Goal: Task Accomplishment & Management: Use online tool/utility

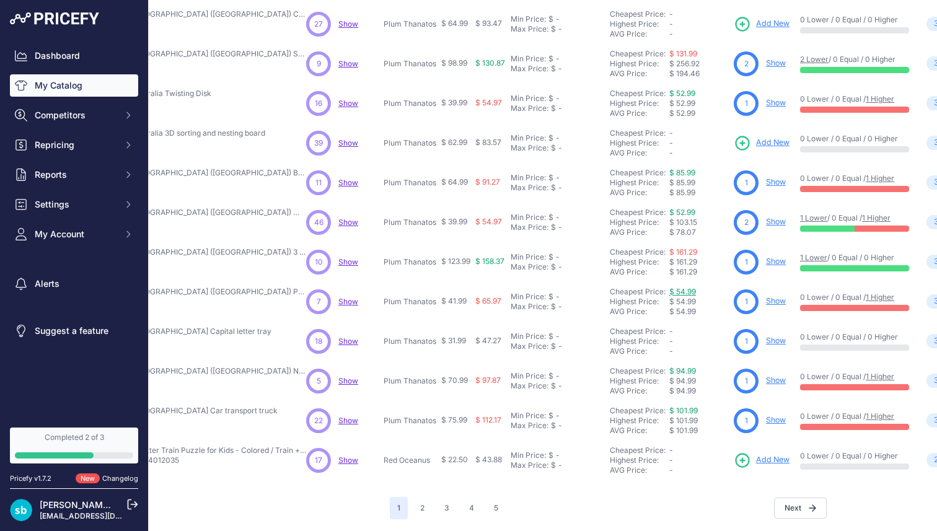
scroll to position [212, 126]
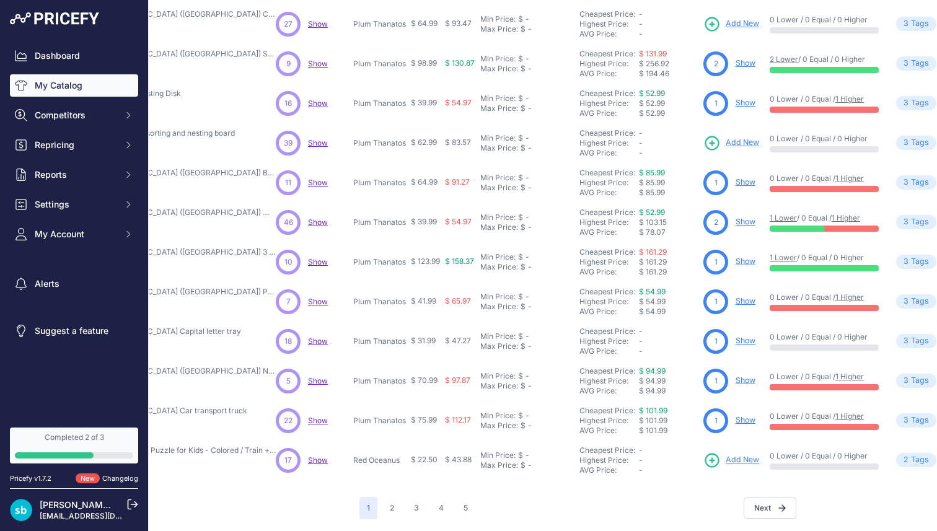
click at [741, 300] on link "Show" at bounding box center [745, 300] width 20 height 9
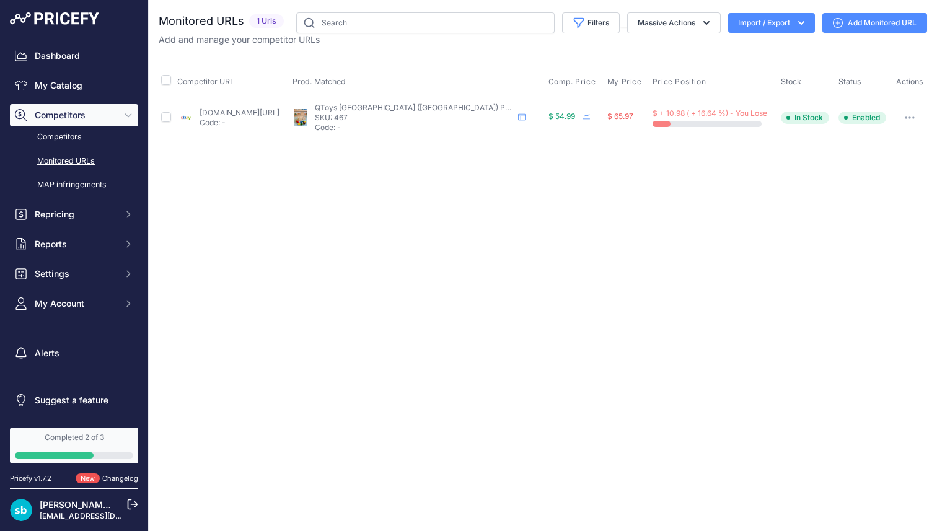
click at [271, 111] on link "ebay.com/itm/145918937419?prirule_jdsnikfkfjsd=9787" at bounding box center [239, 112] width 80 height 9
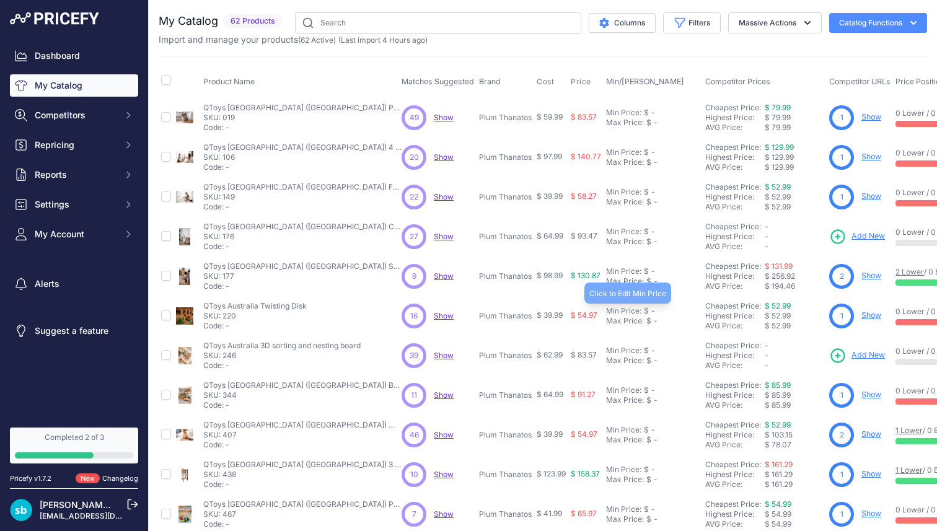
click at [697, 312] on div "Min Price: $ -" at bounding box center [653, 311] width 94 height 10
click at [695, 330] on div "Max Price: $ -" at bounding box center [653, 327] width 94 height 10
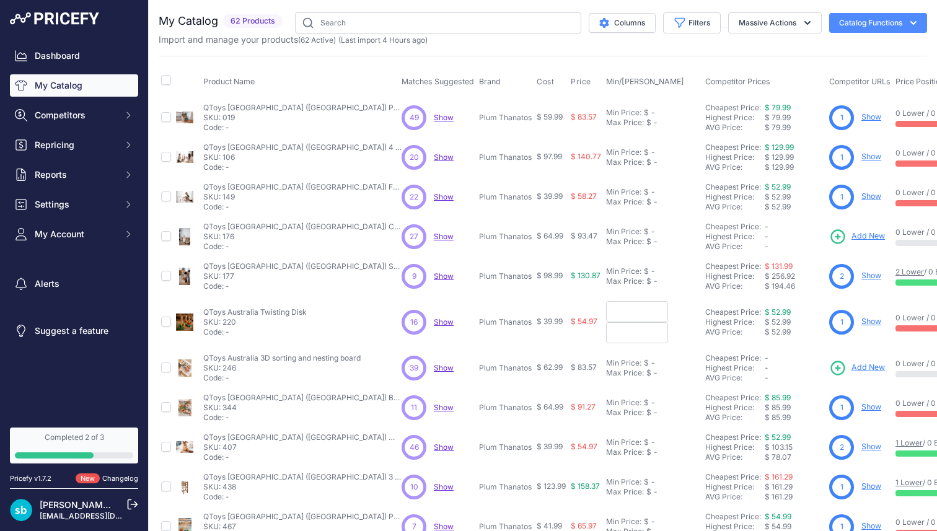
click at [692, 316] on form at bounding box center [653, 311] width 94 height 21
click at [699, 289] on td "Min Price: $ - Click to Edit Min Price Max Price: $ - Click to Edit Max Price" at bounding box center [652, 276] width 99 height 40
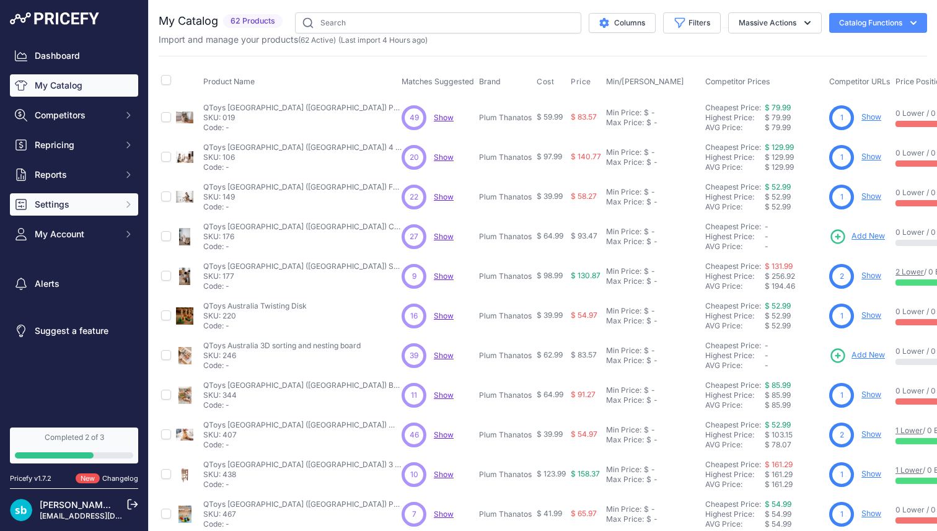
click at [77, 210] on button "Settings" at bounding box center [74, 204] width 128 height 22
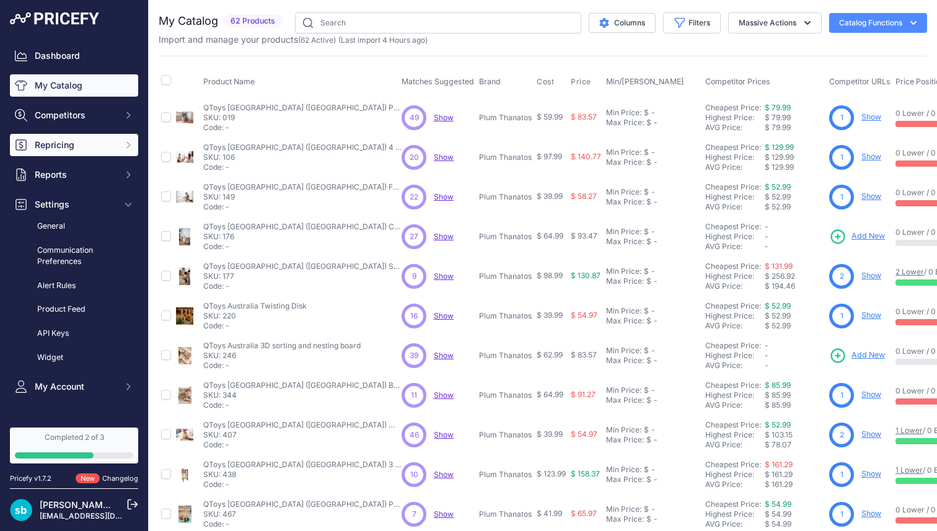
click at [75, 147] on span "Repricing" at bounding box center [75, 145] width 81 height 12
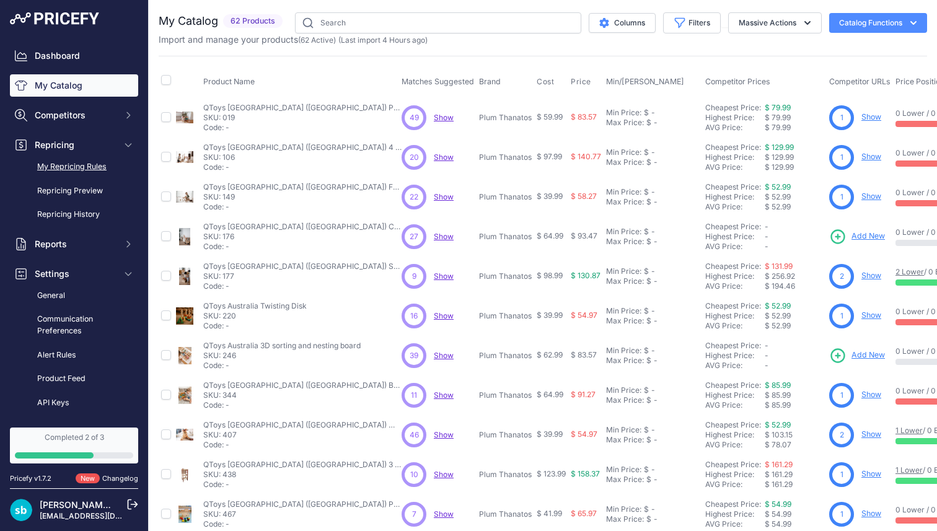
click at [80, 168] on link "My Repricing Rules" at bounding box center [74, 167] width 128 height 22
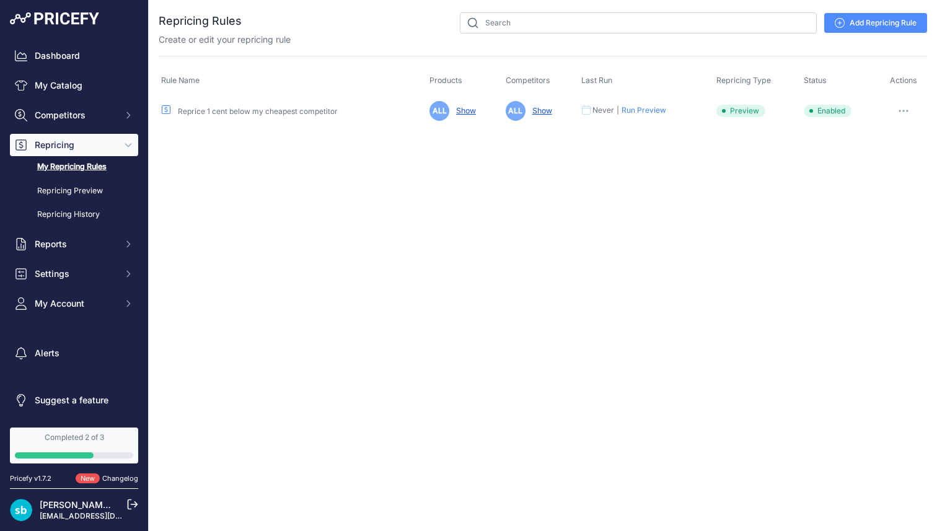
click at [642, 108] on button "Run Preview" at bounding box center [643, 110] width 45 height 10
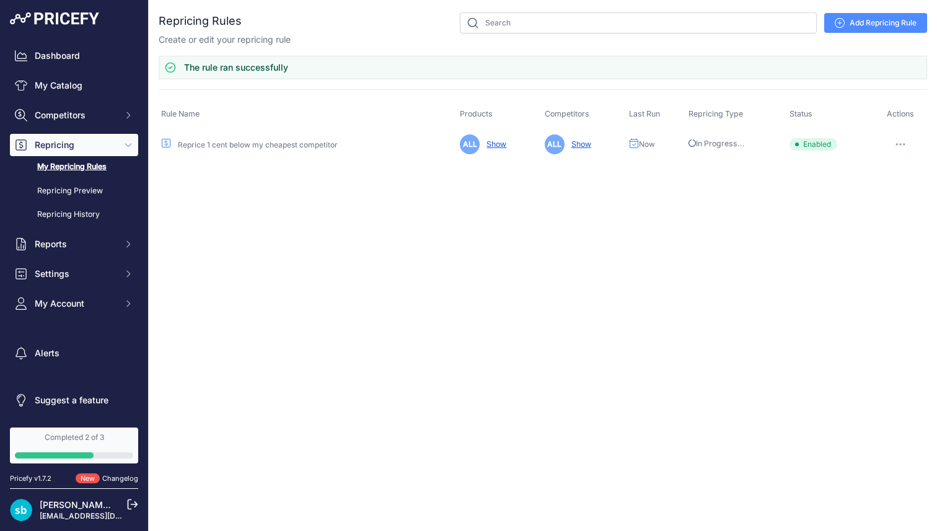
click at [498, 142] on link "Show" at bounding box center [493, 143] width 25 height 9
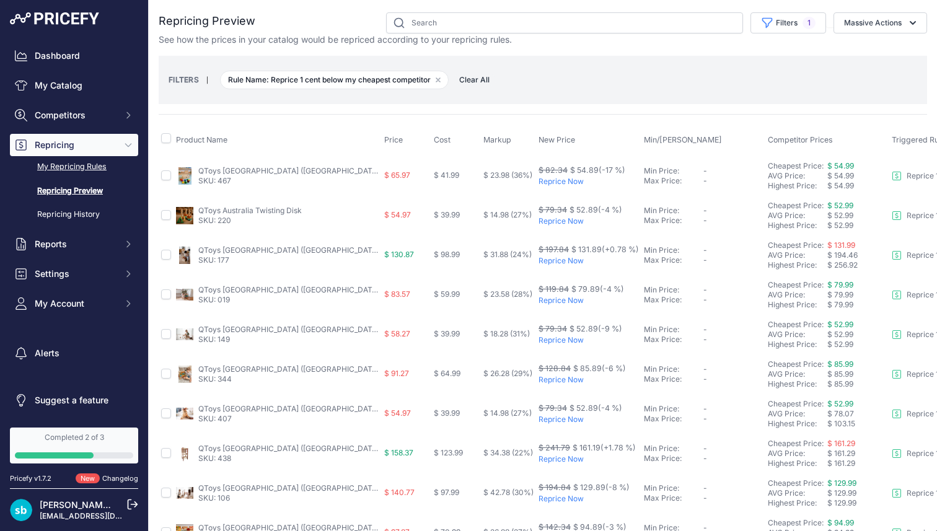
click at [79, 172] on link "My Repricing Rules" at bounding box center [74, 167] width 128 height 22
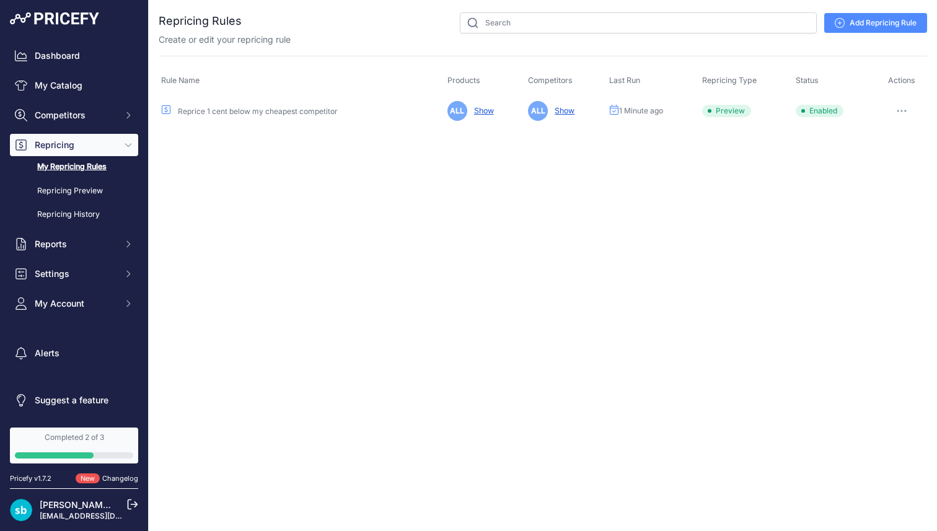
click at [224, 44] on p "Create or edit your repricing rule" at bounding box center [225, 39] width 132 height 12
click at [892, 22] on link "Add Repricing Rule" at bounding box center [875, 23] width 103 height 20
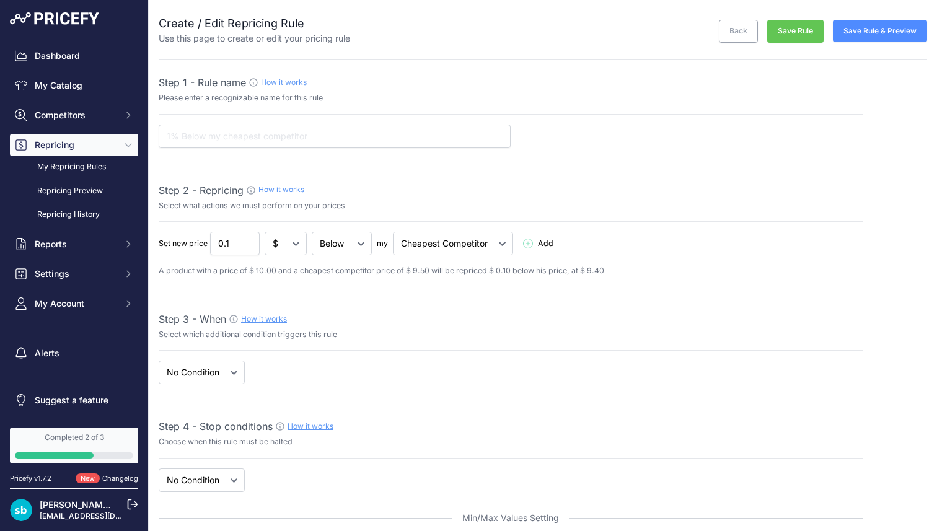
select select "7"
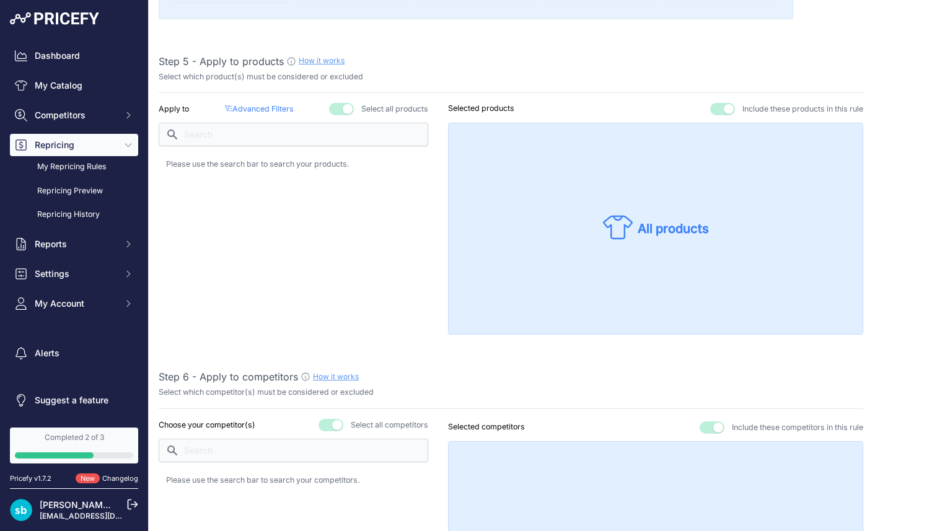
scroll to position [679, 0]
click at [644, 224] on p "All products" at bounding box center [672, 227] width 71 height 17
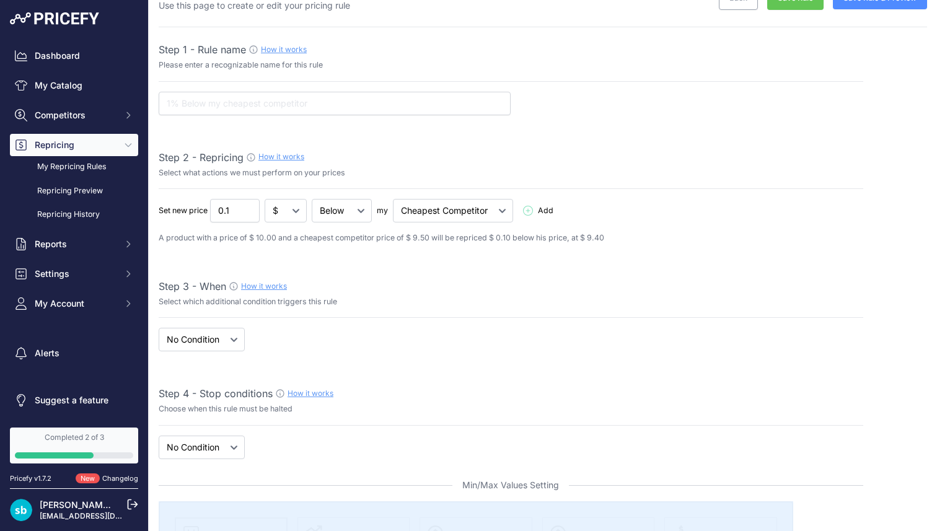
scroll to position [0, 0]
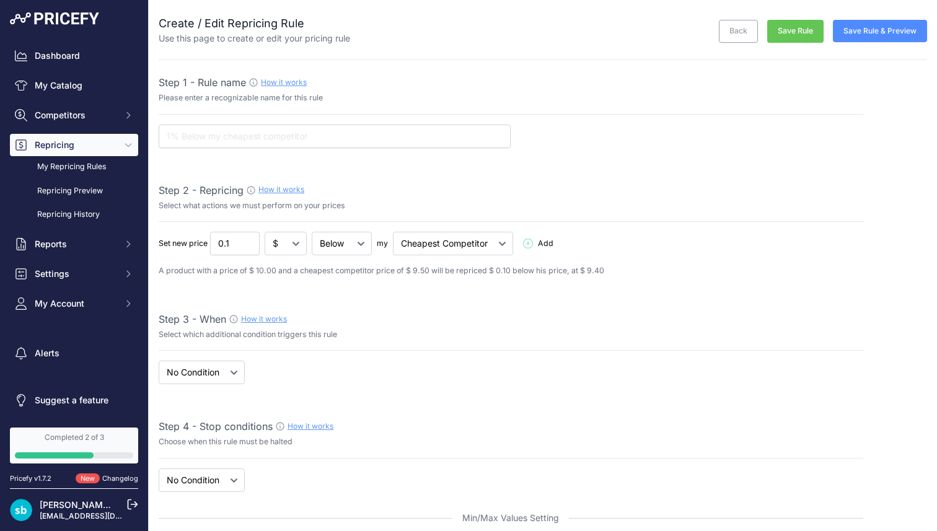
click at [738, 28] on link "Back" at bounding box center [737, 31] width 39 height 23
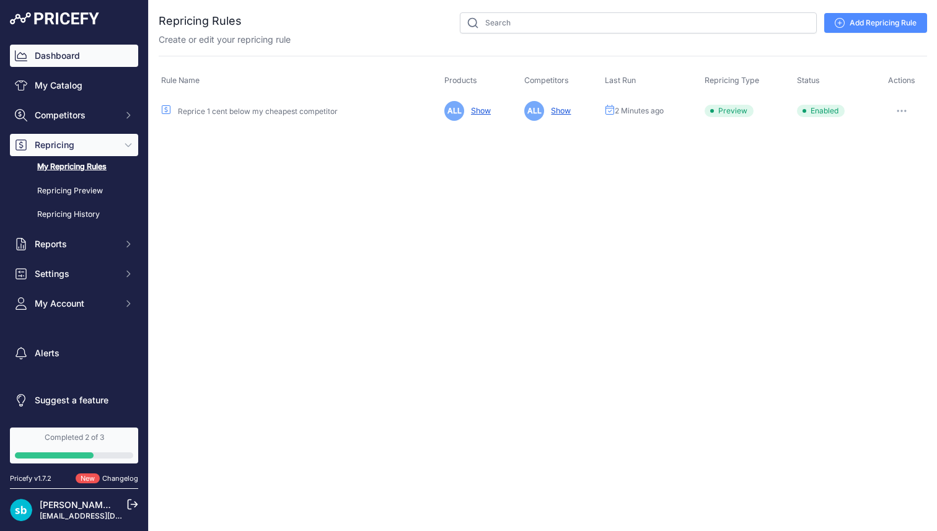
click at [84, 64] on link "Dashboard" at bounding box center [74, 56] width 128 height 22
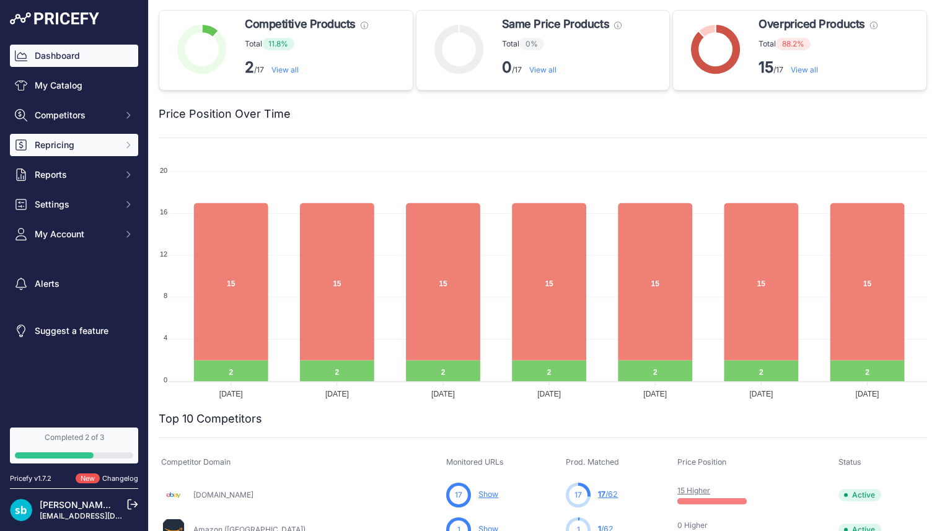
click at [105, 151] on button "Repricing" at bounding box center [74, 145] width 128 height 22
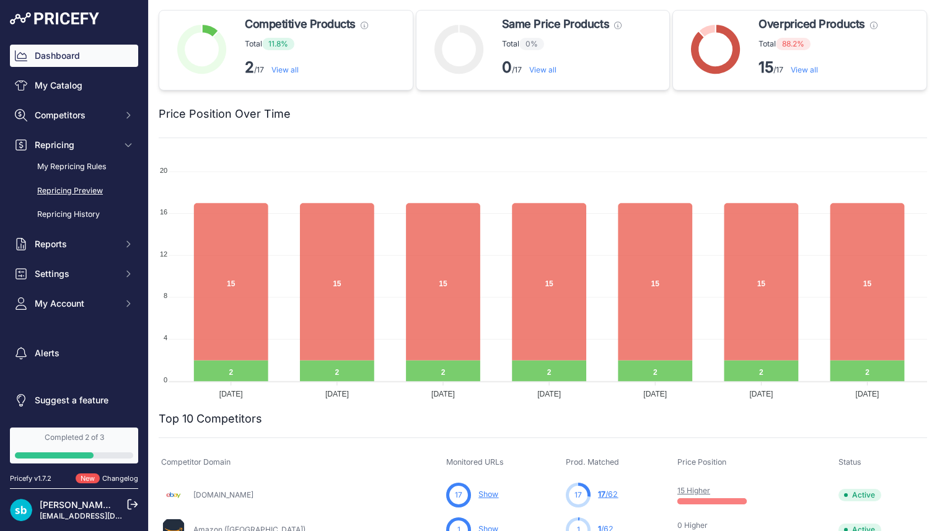
click at [98, 188] on link "Repricing Preview" at bounding box center [74, 191] width 128 height 22
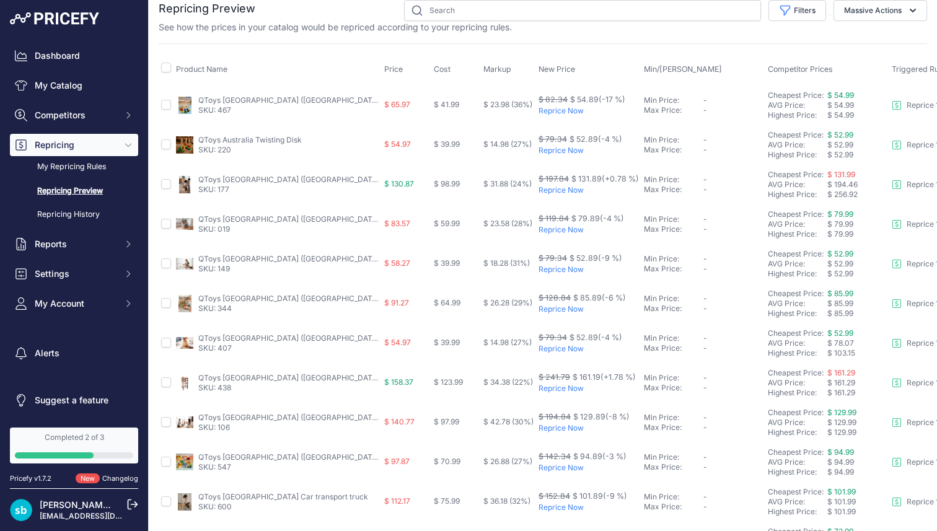
scroll to position [8, 0]
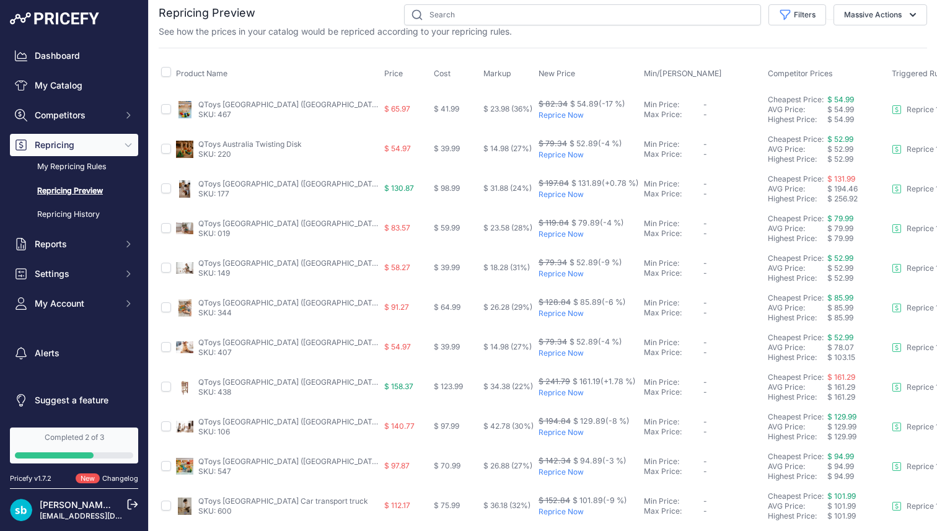
click at [831, 196] on span "$ 256.92" at bounding box center [842, 198] width 30 height 9
click at [404, 195] on td "$ 130.87" at bounding box center [407, 189] width 50 height 40
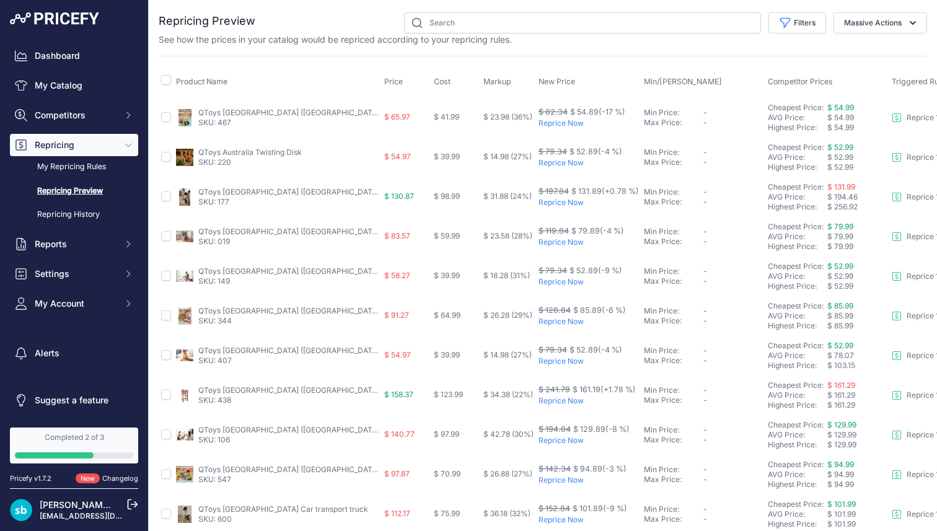
scroll to position [1, 0]
click at [58, 118] on span "Competitors" at bounding box center [75, 115] width 81 height 12
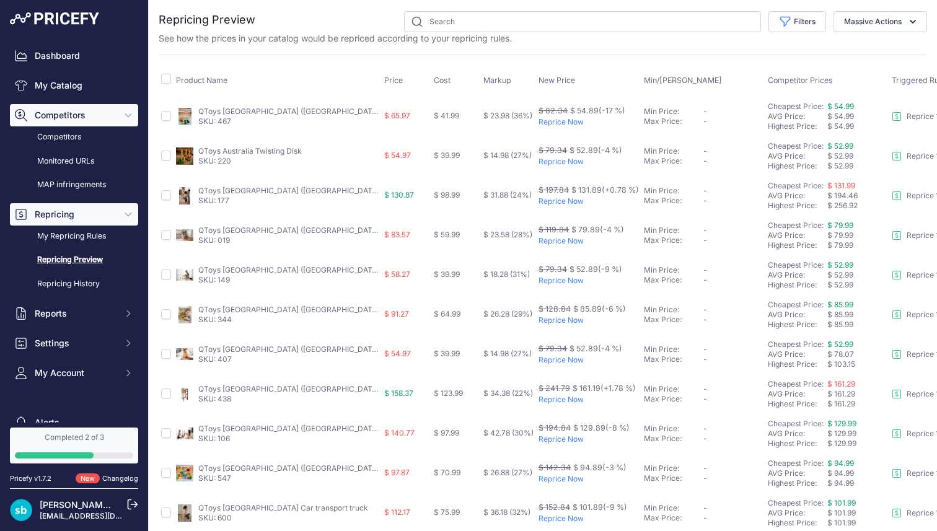
click at [58, 118] on span "Competitors" at bounding box center [75, 115] width 81 height 12
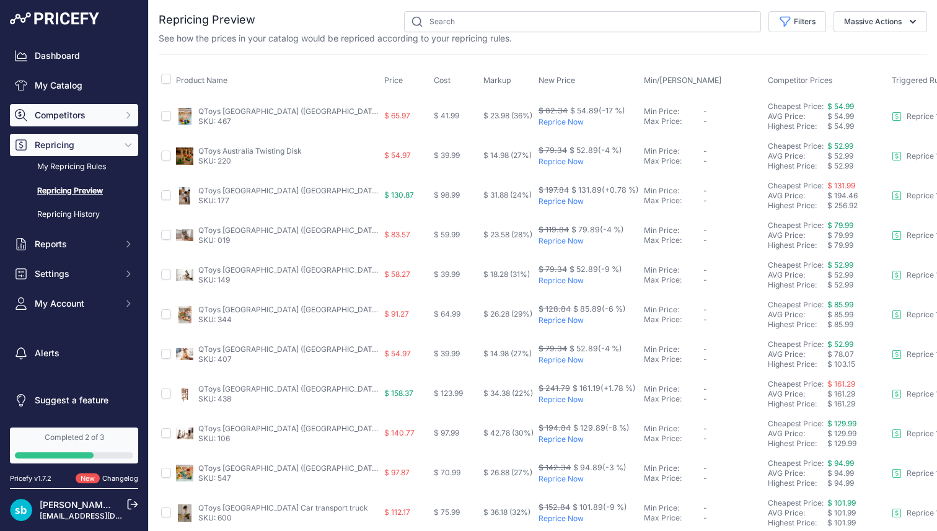
click at [58, 118] on span "Competitors" at bounding box center [75, 115] width 81 height 12
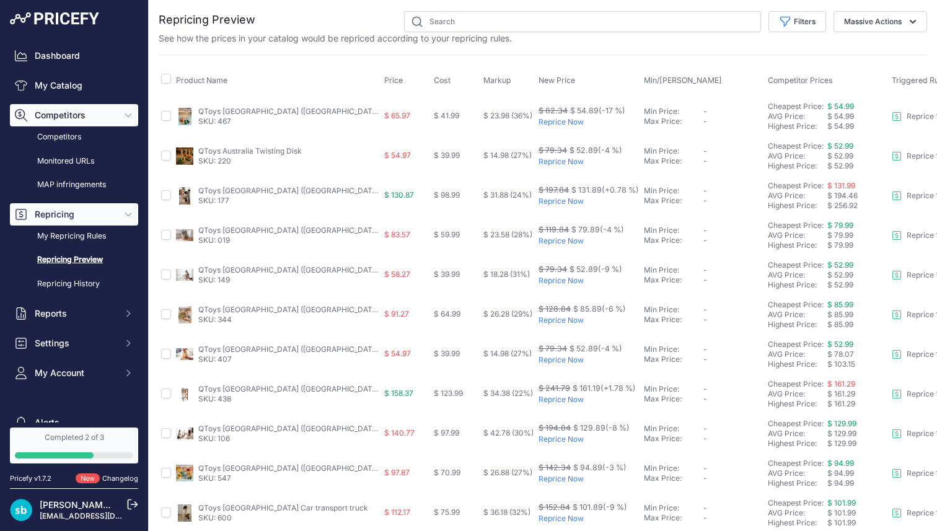
click at [63, 118] on span "Competitors" at bounding box center [75, 115] width 81 height 12
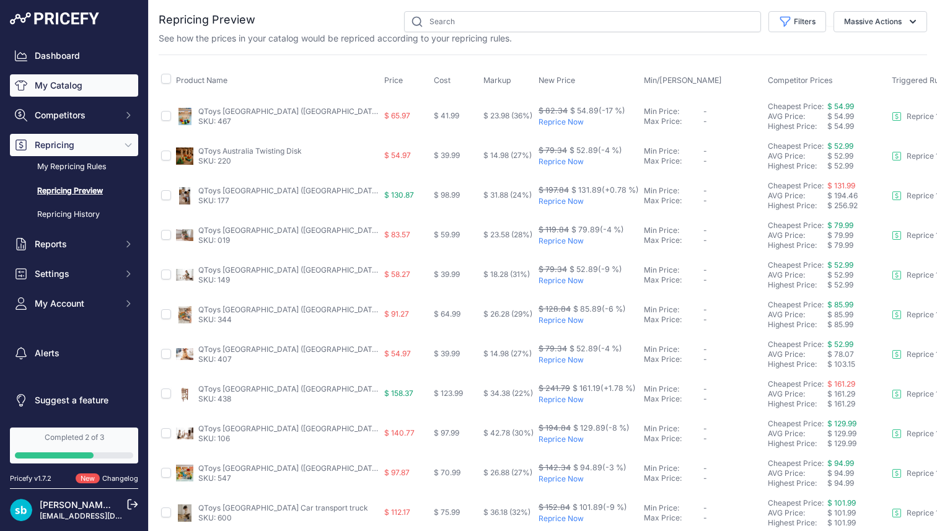
click at [71, 88] on link "My Catalog" at bounding box center [74, 85] width 128 height 22
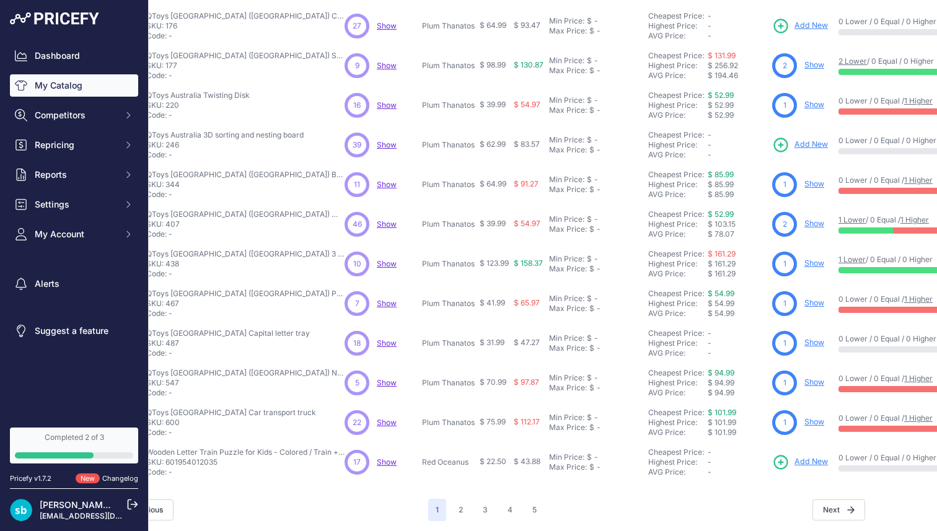
scroll to position [212, 57]
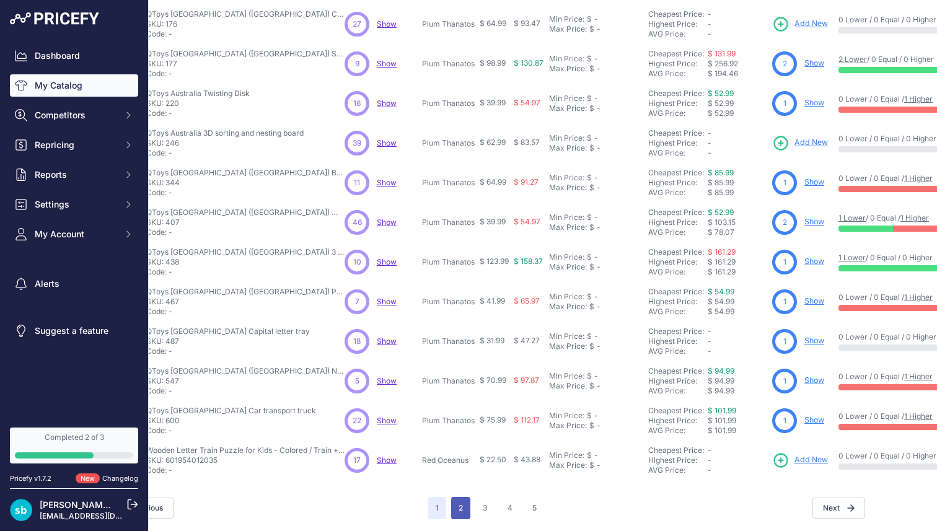
click at [461, 507] on button "2" at bounding box center [460, 508] width 19 height 22
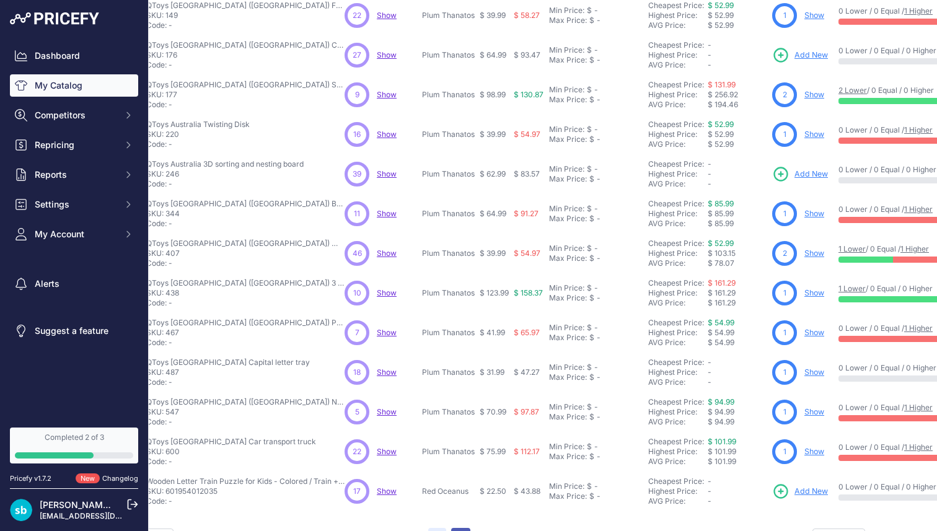
scroll to position [243, 57]
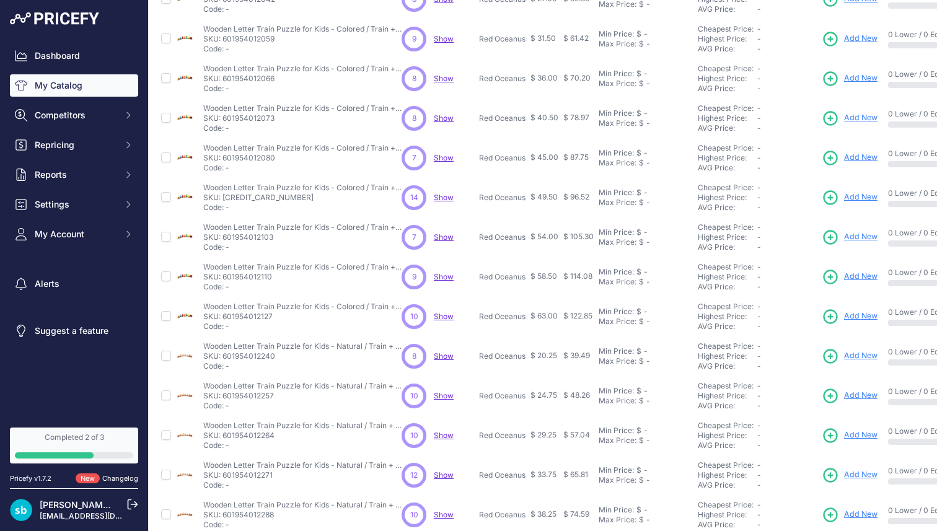
scroll to position [212, 0]
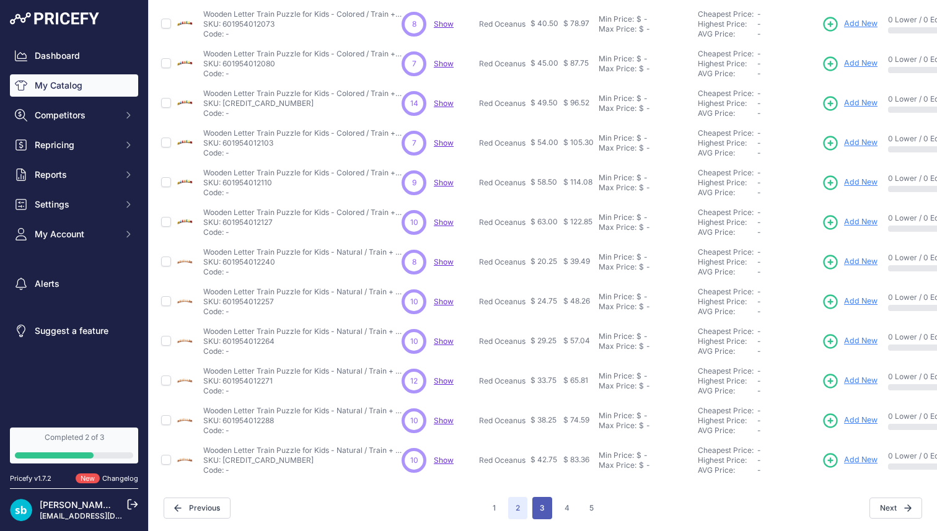
click at [543, 505] on button "3" at bounding box center [542, 508] width 20 height 22
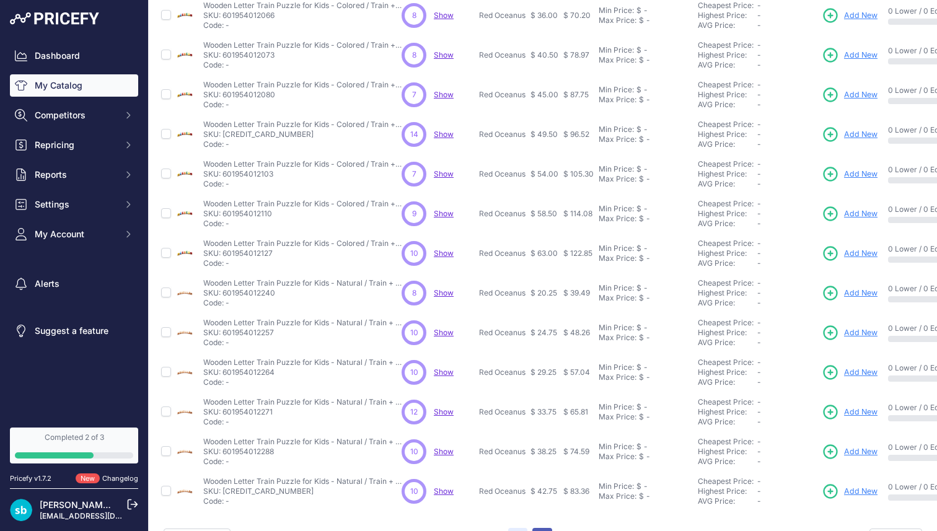
scroll to position [243, 0]
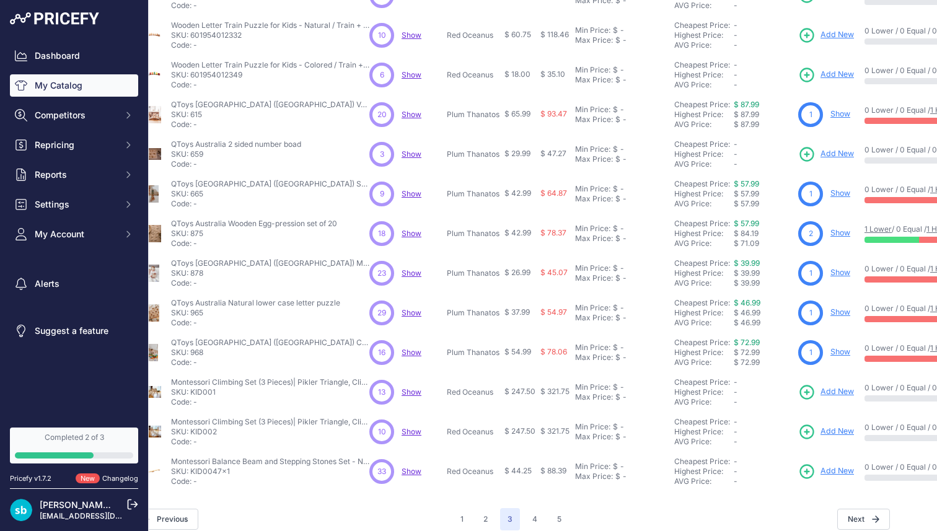
scroll to position [212, 32]
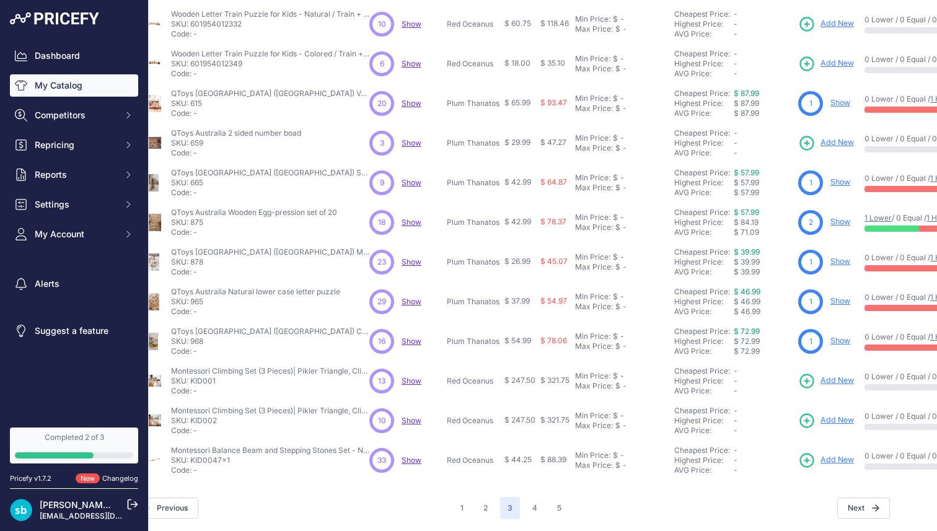
click at [409, 380] on span "Show" at bounding box center [411, 380] width 20 height 9
click at [533, 505] on button "4" at bounding box center [535, 508] width 20 height 22
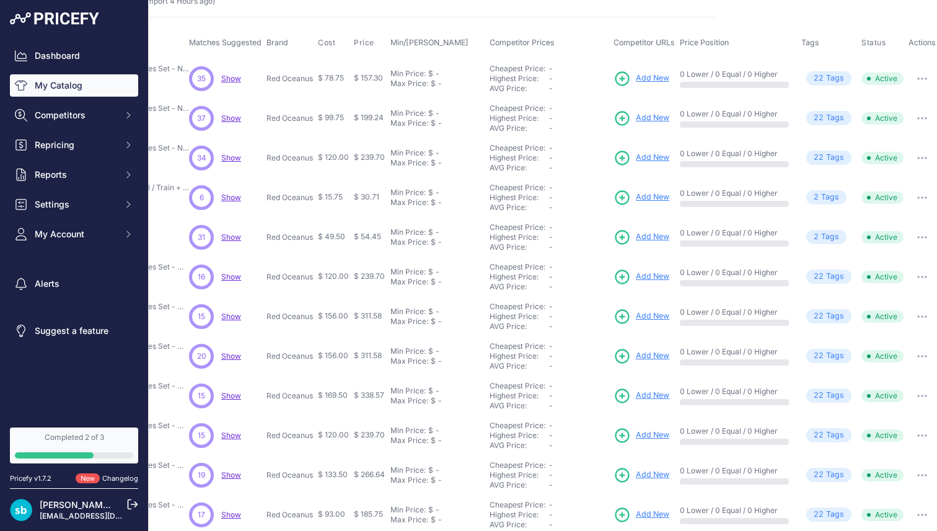
scroll to position [0, 212]
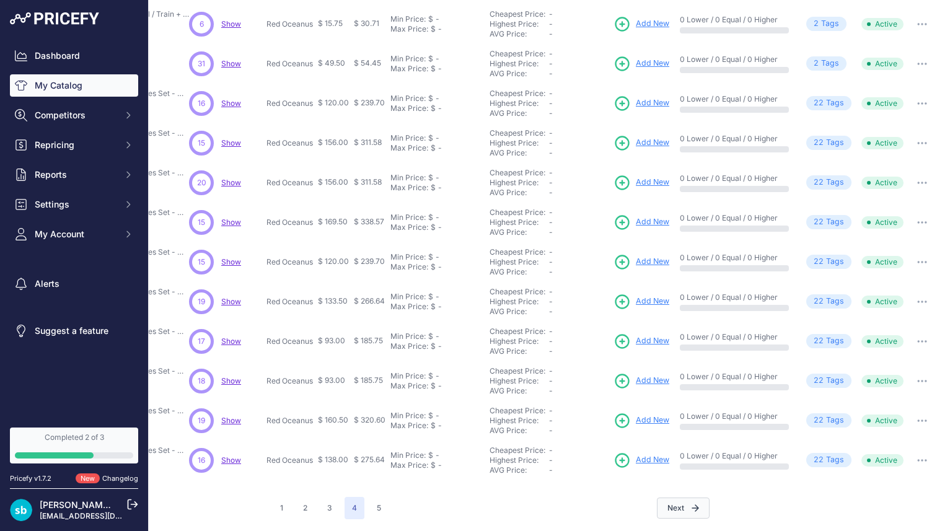
click at [693, 499] on button "Next" at bounding box center [683, 507] width 53 height 21
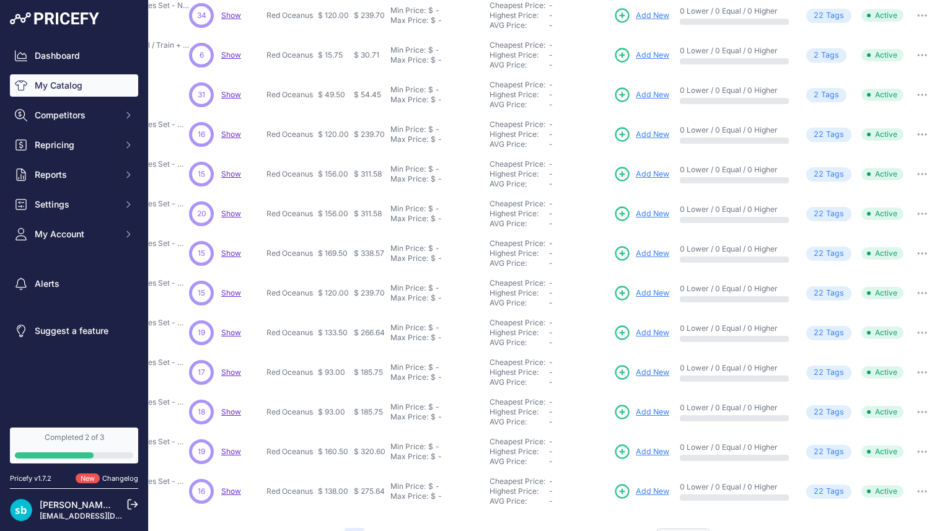
scroll to position [243, 212]
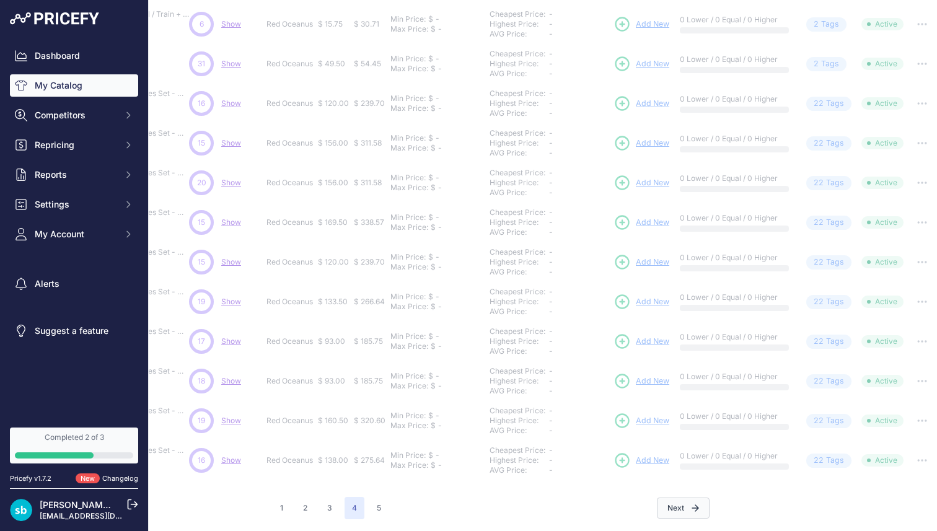
scroll to position [0, 12]
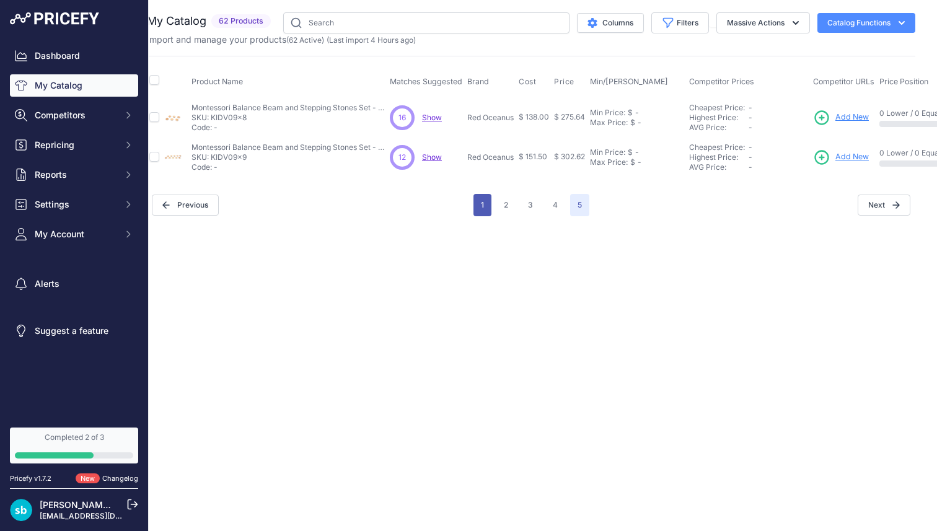
click at [484, 206] on button "1" at bounding box center [482, 205] width 18 height 22
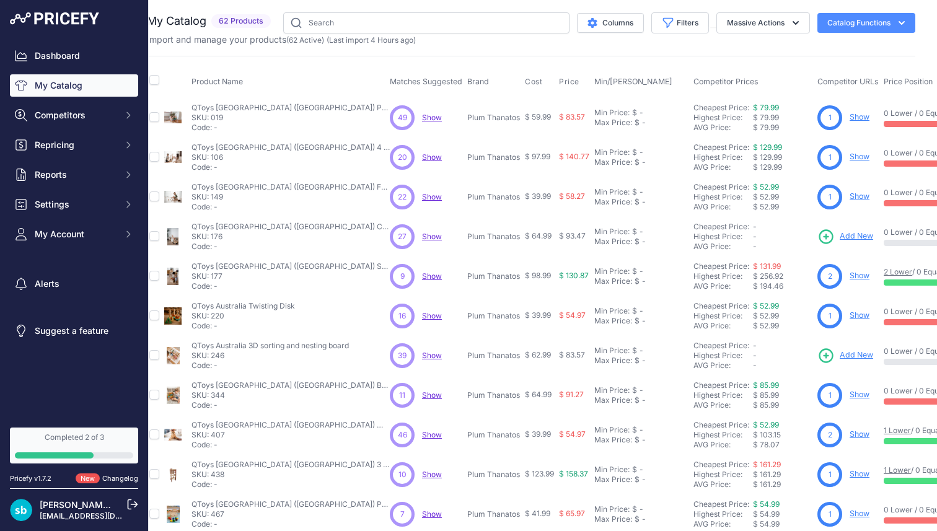
click at [79, 439] on div "Completed 2 of 3" at bounding box center [74, 437] width 118 height 10
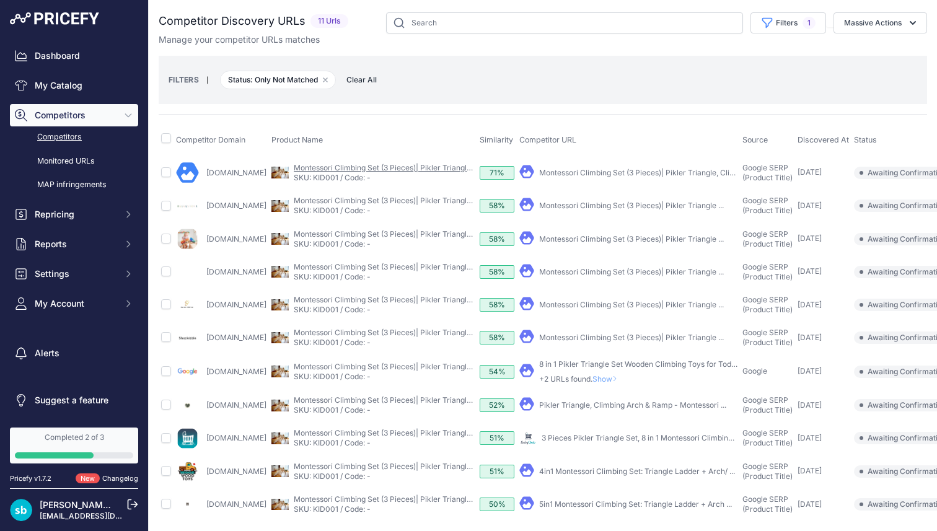
click at [417, 165] on link "Montessori Climbing Set (3 Pieces)| Pikler Triangle, Climbing Arch & - Climbing…" at bounding box center [511, 167] width 435 height 9
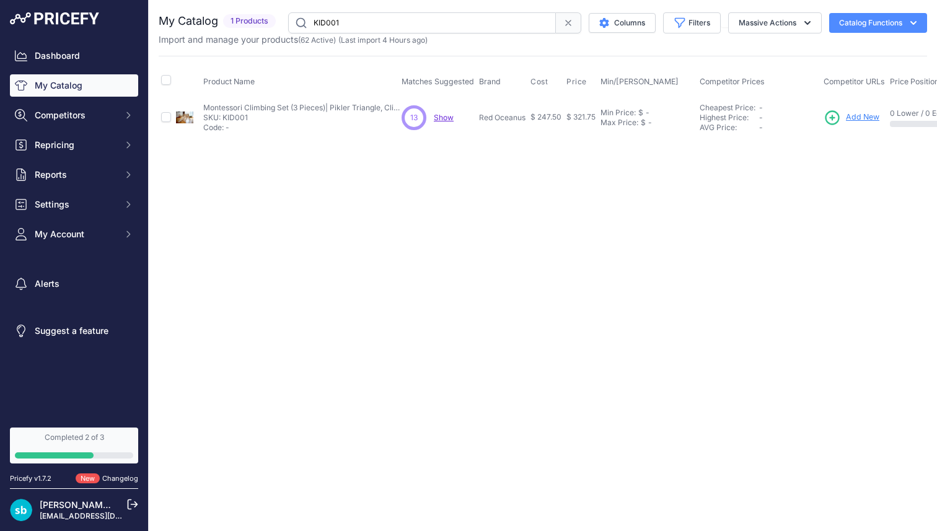
click at [445, 121] on span "Show" at bounding box center [444, 117] width 20 height 9
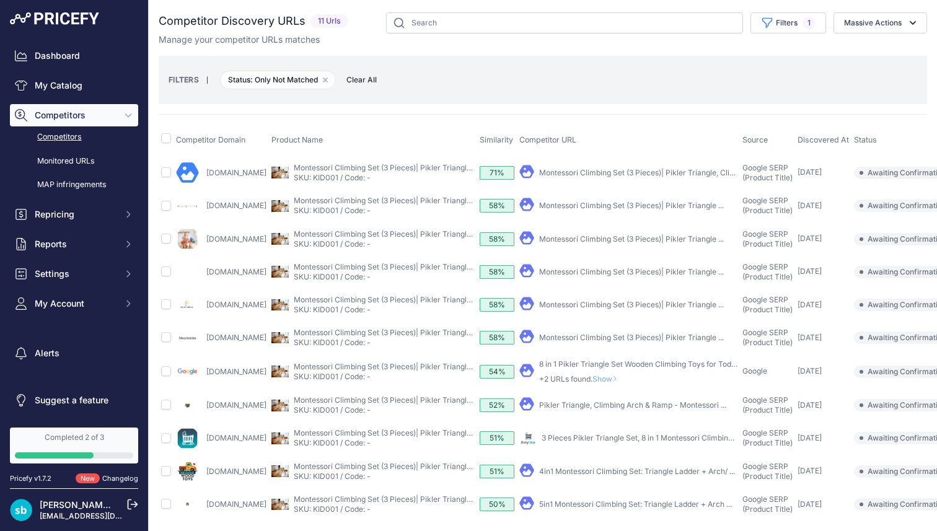
click at [564, 171] on link "Montessori Climbing Set (3 Pieces)| Pikler Triangle, Climbing Arch" at bounding box center [654, 172] width 230 height 9
click at [622, 207] on link "Montessori Climbing Set (3 Pieces)| Pikler Triangle ..." at bounding box center [631, 205] width 185 height 9
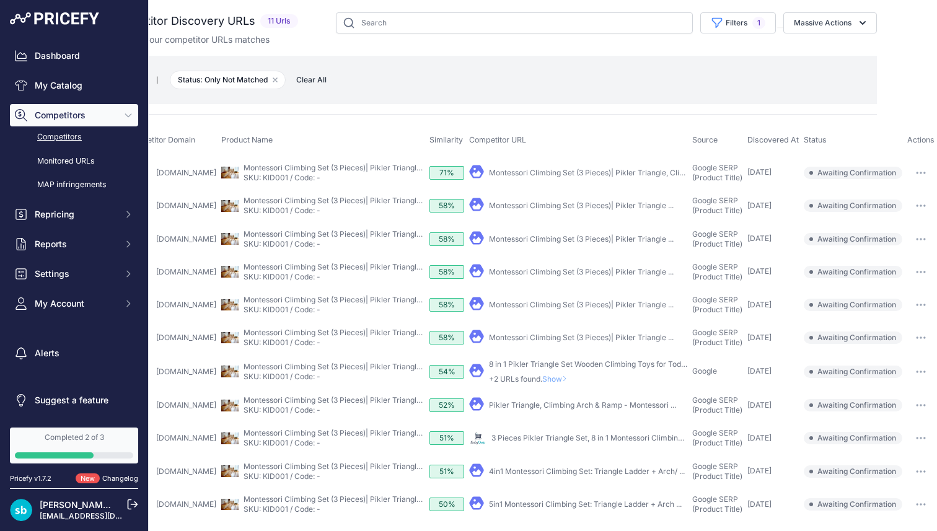
scroll to position [2, 55]
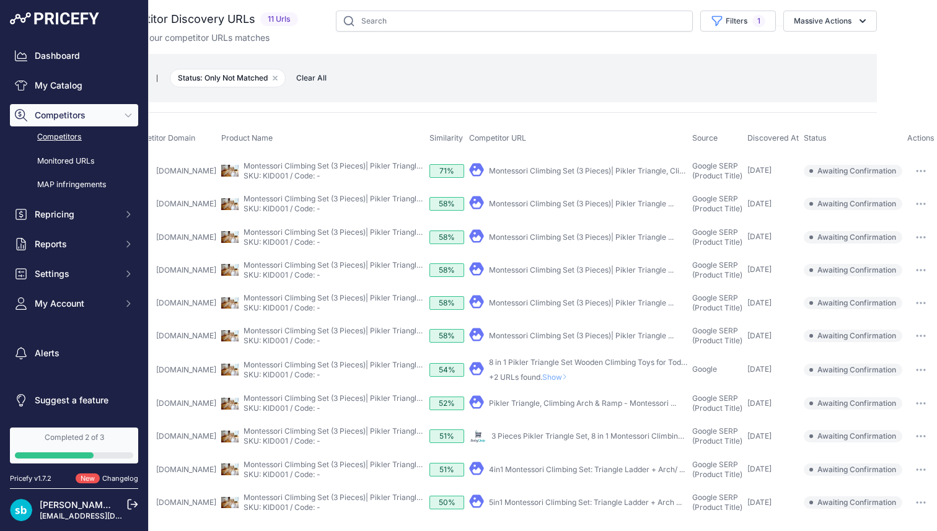
click at [873, 172] on span "Awaiting Confirmation" at bounding box center [852, 171] width 98 height 12
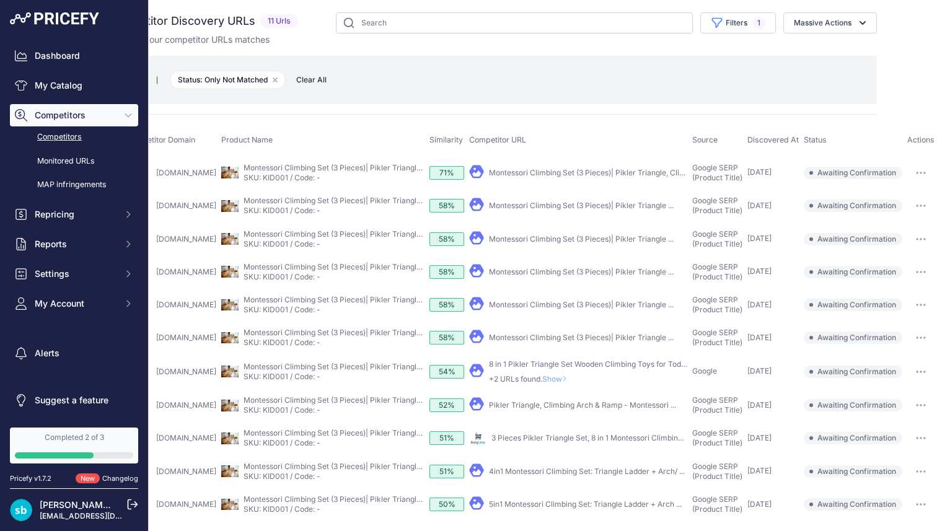
scroll to position [0, 0]
